Goal: Information Seeking & Learning: Understand process/instructions

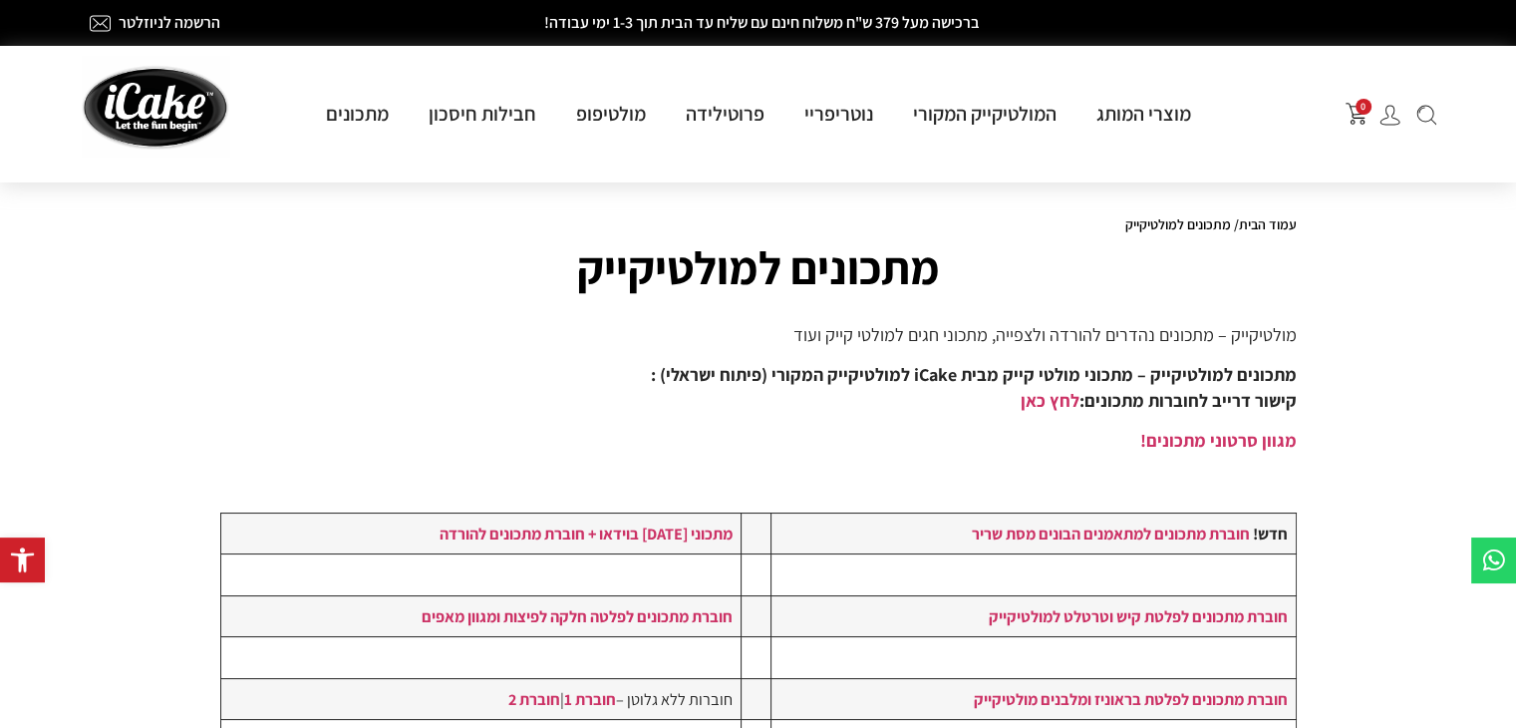
scroll to position [100, 0]
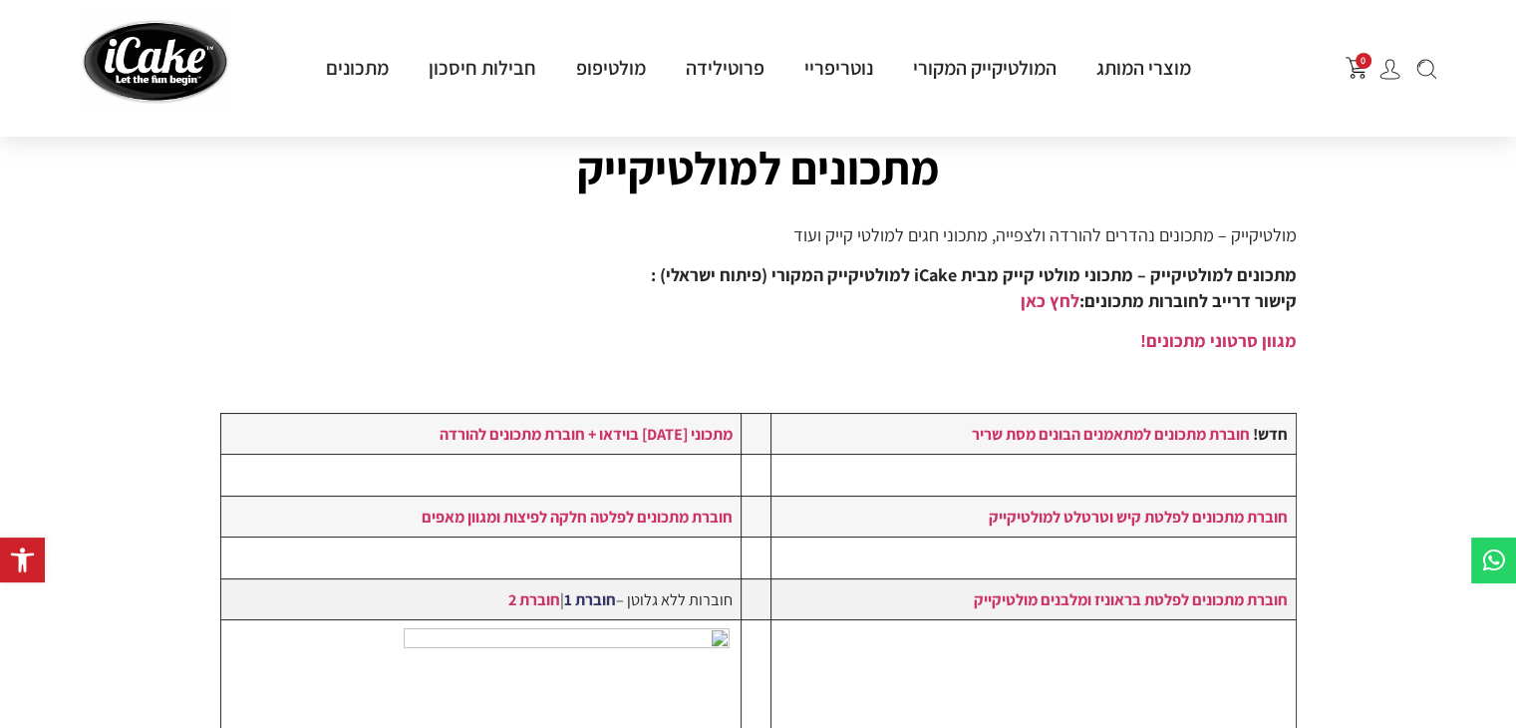
click at [595, 597] on link "חוברת 1" at bounding box center [590, 599] width 52 height 22
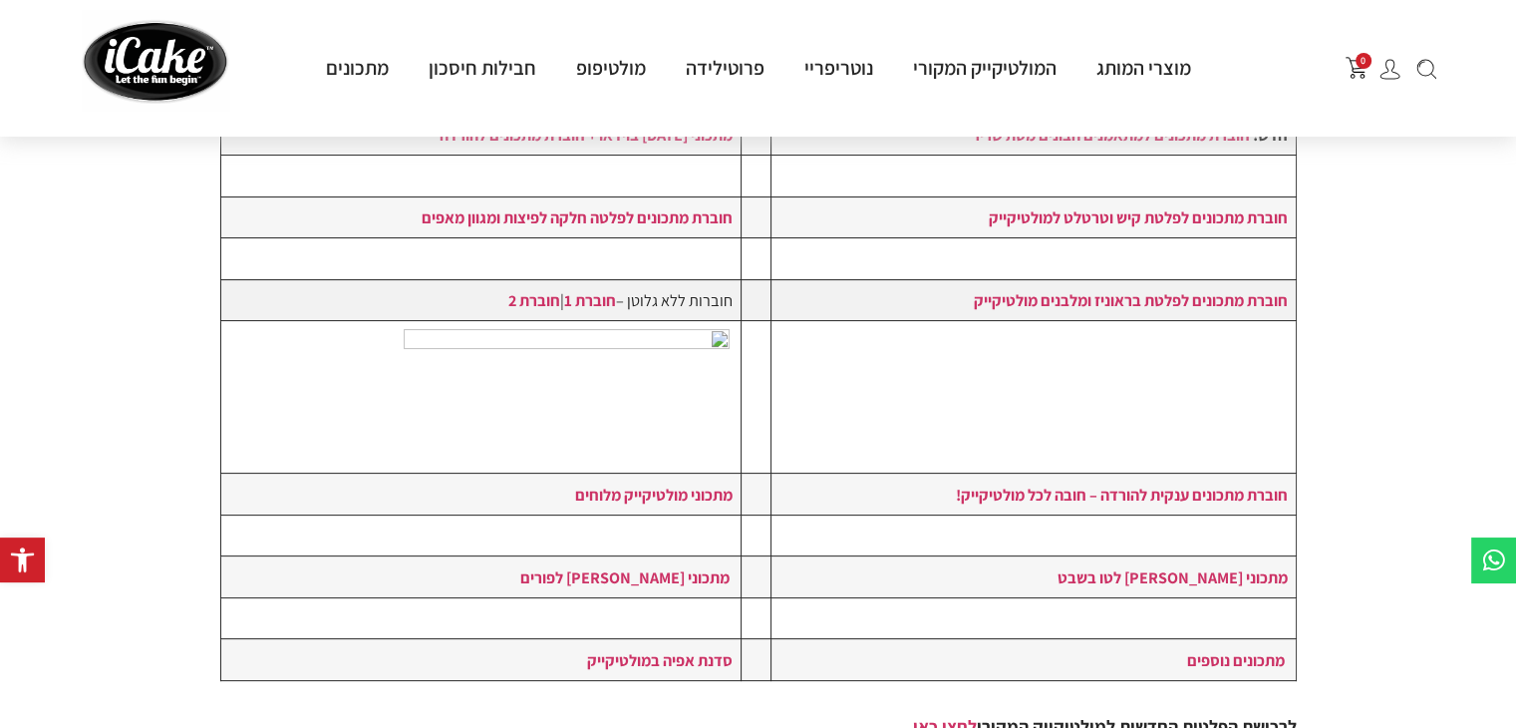
scroll to position [498, 0]
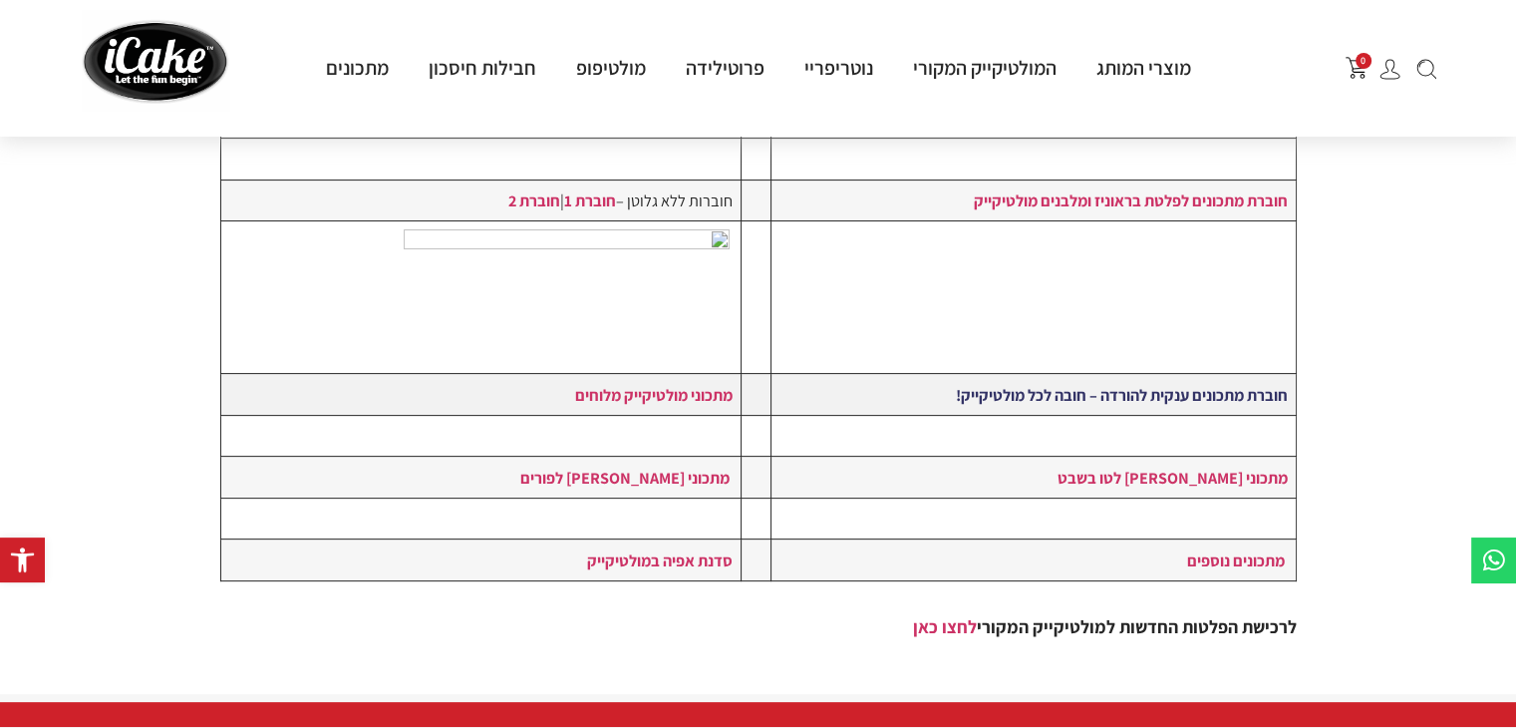
click at [1164, 393] on strong "חוברת מתכונים ענקית להורדה – חובה לכל מולטיקייק!" at bounding box center [1121, 395] width 332 height 22
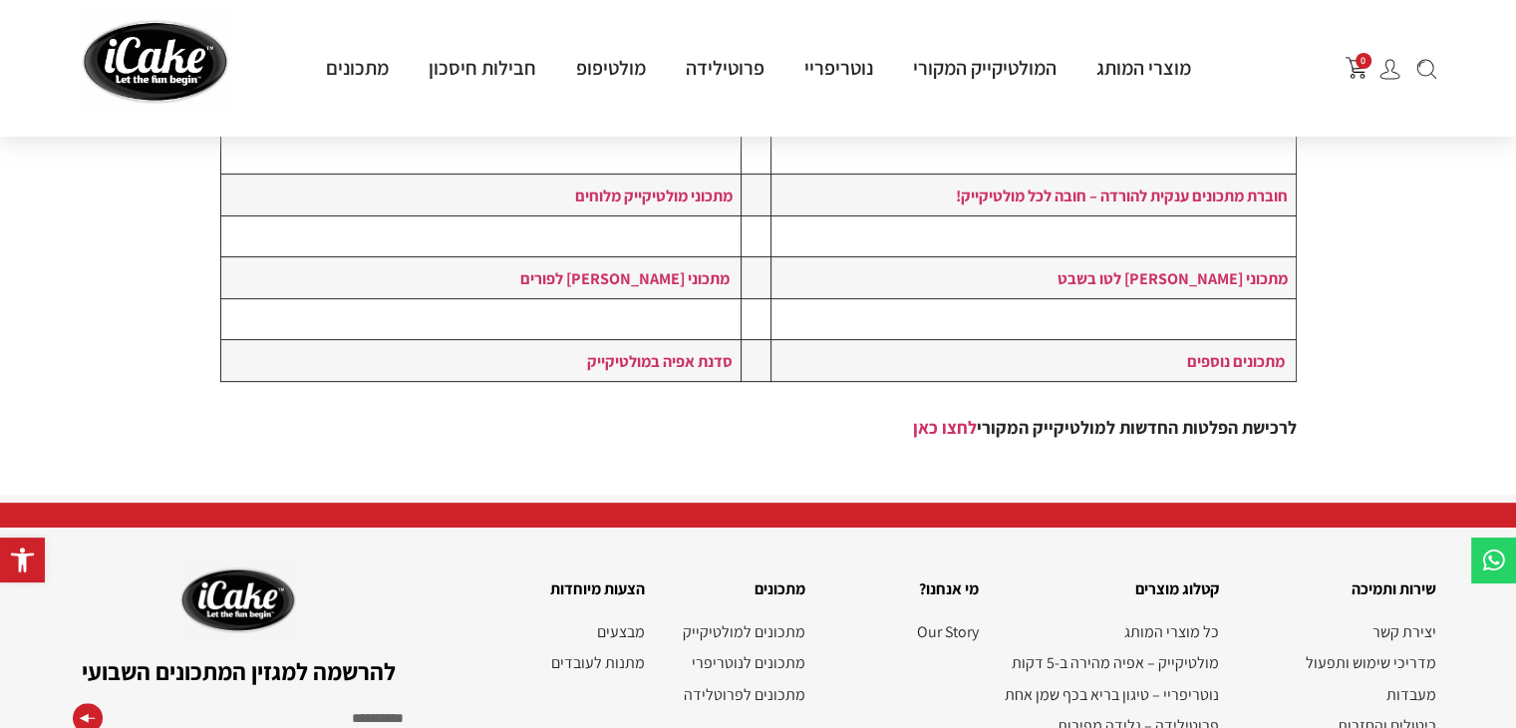
scroll to position [598, 0]
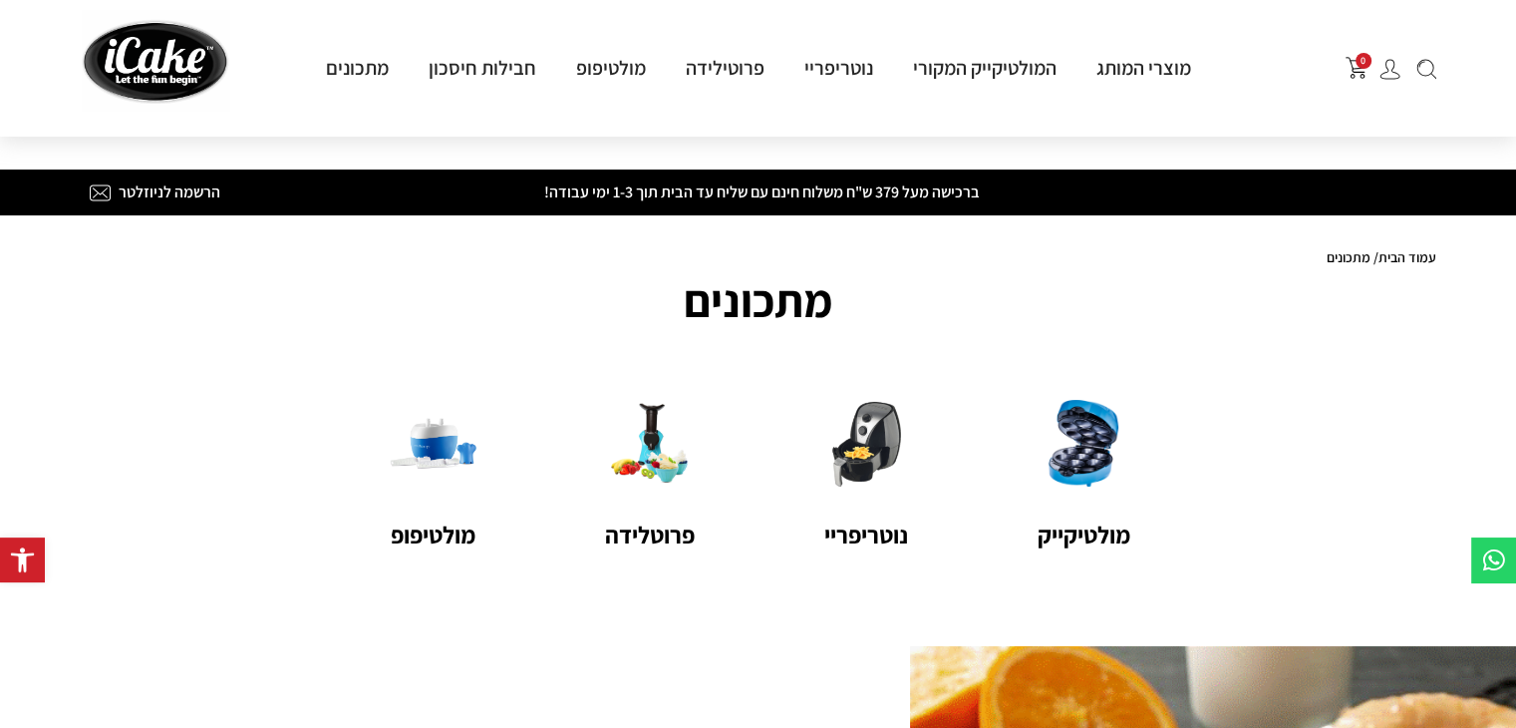
scroll to position [100, 0]
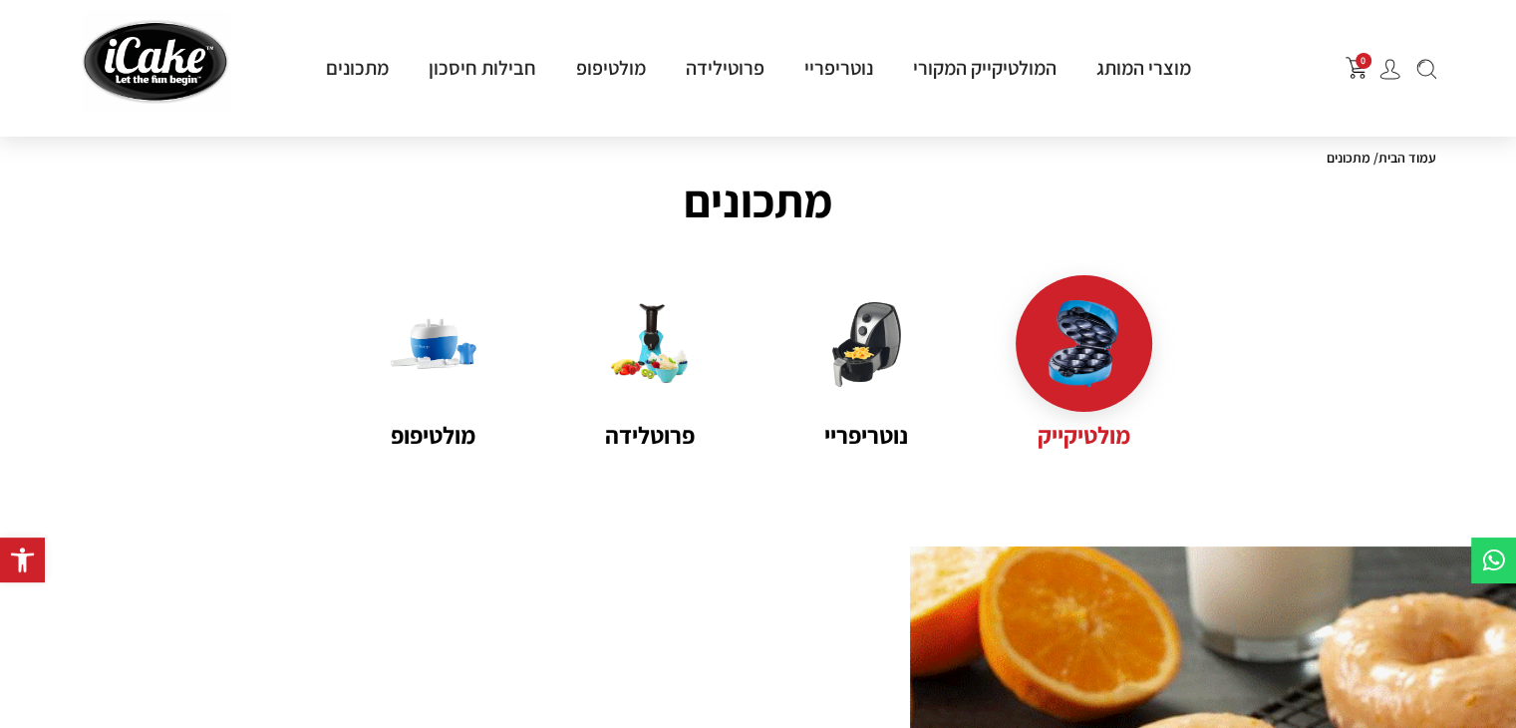
click at [1070, 342] on img at bounding box center [1084, 343] width 87 height 87
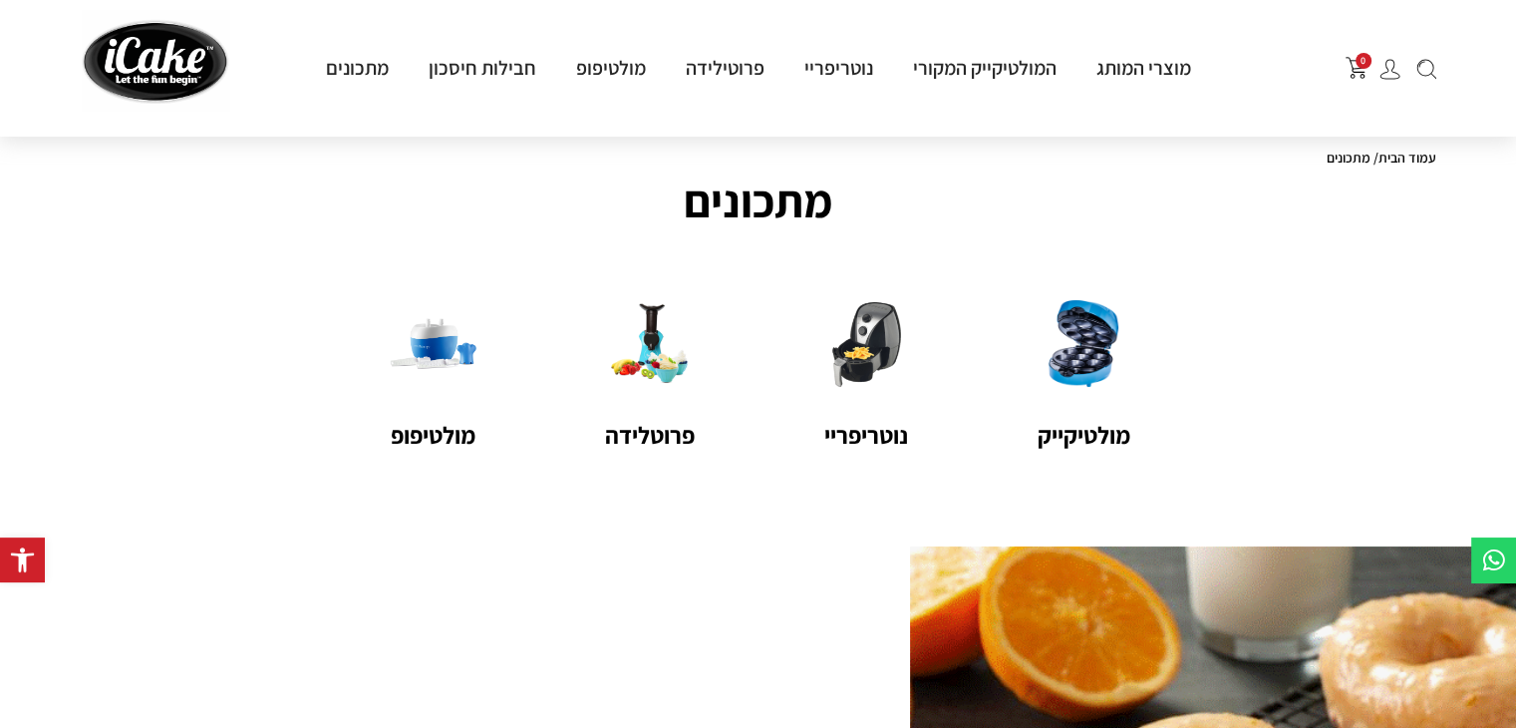
scroll to position [199, 0]
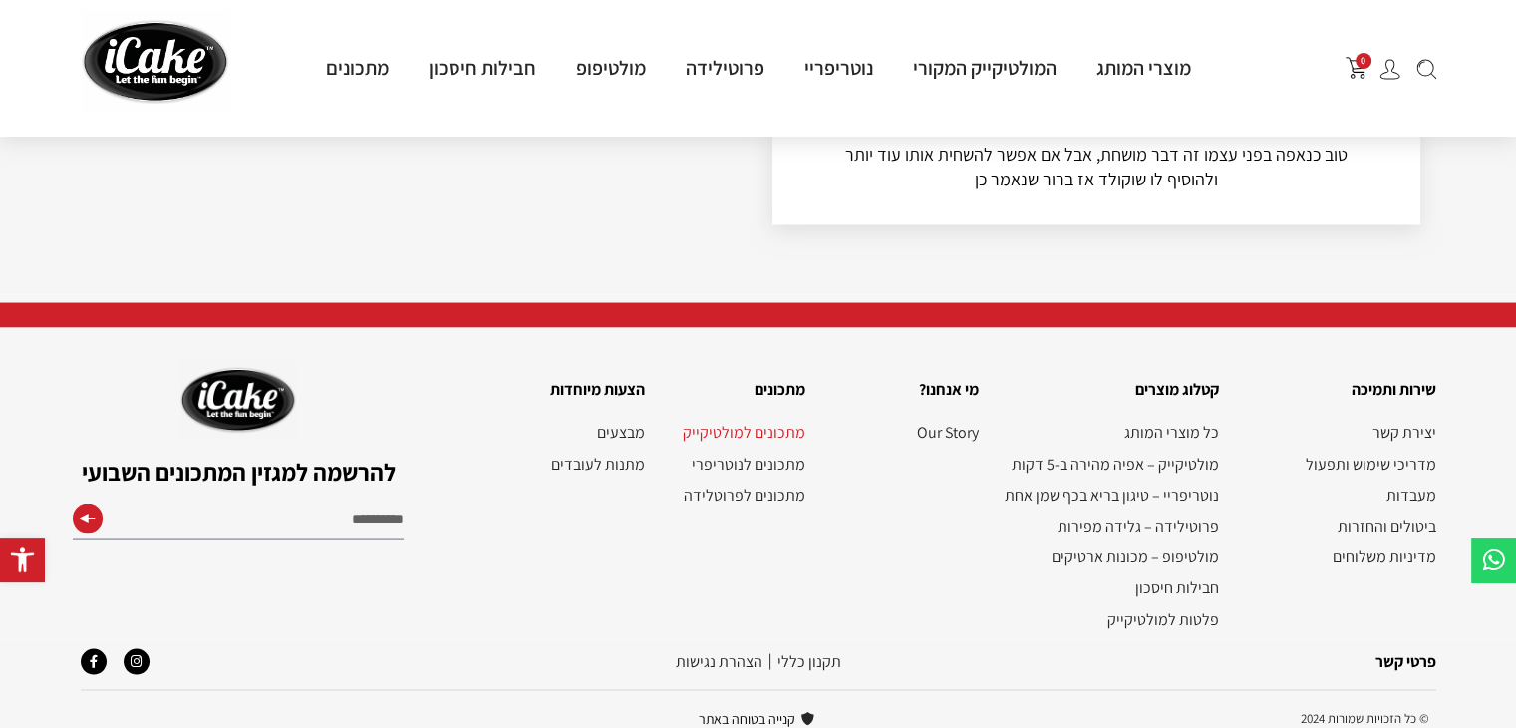
scroll to position [3928, 0]
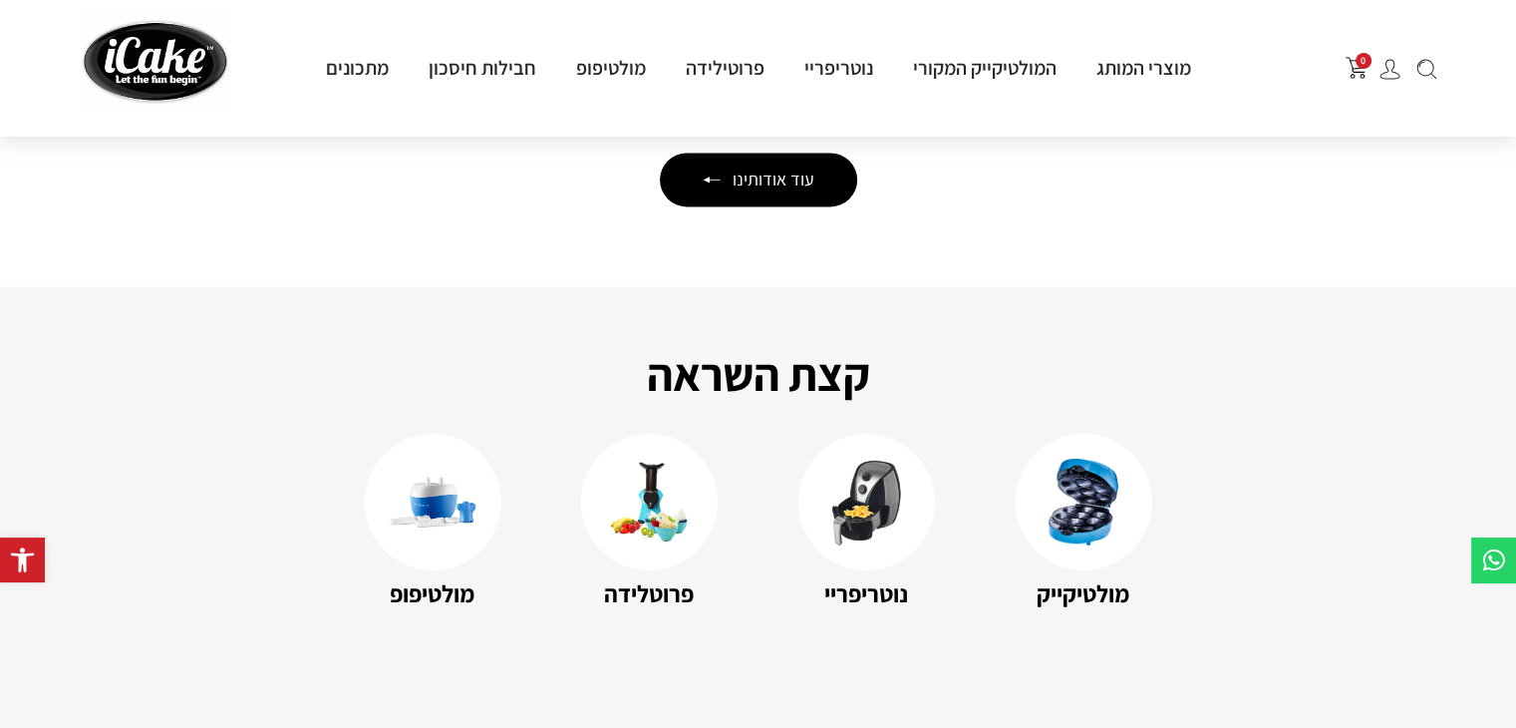
scroll to position [2692, 0]
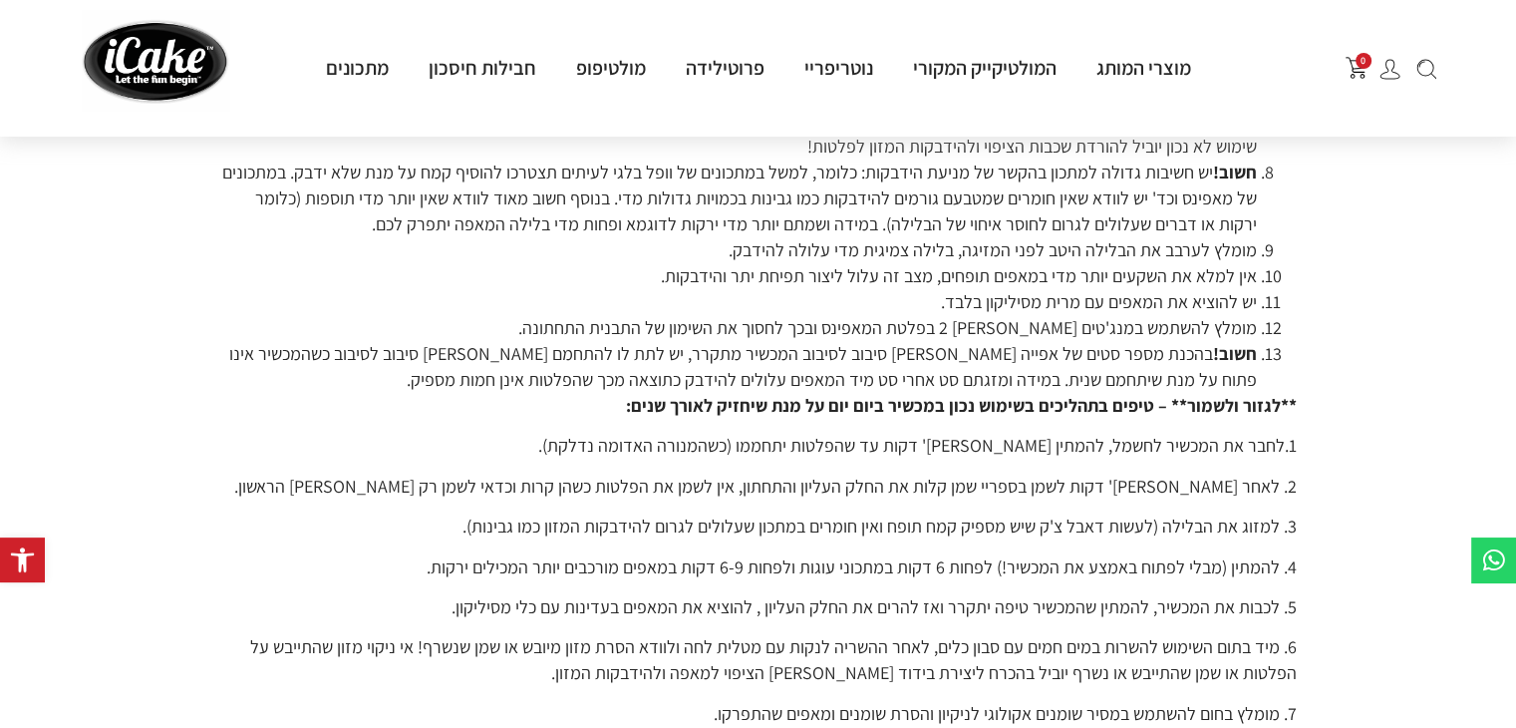
scroll to position [791, 0]
